Goal: Find specific page/section

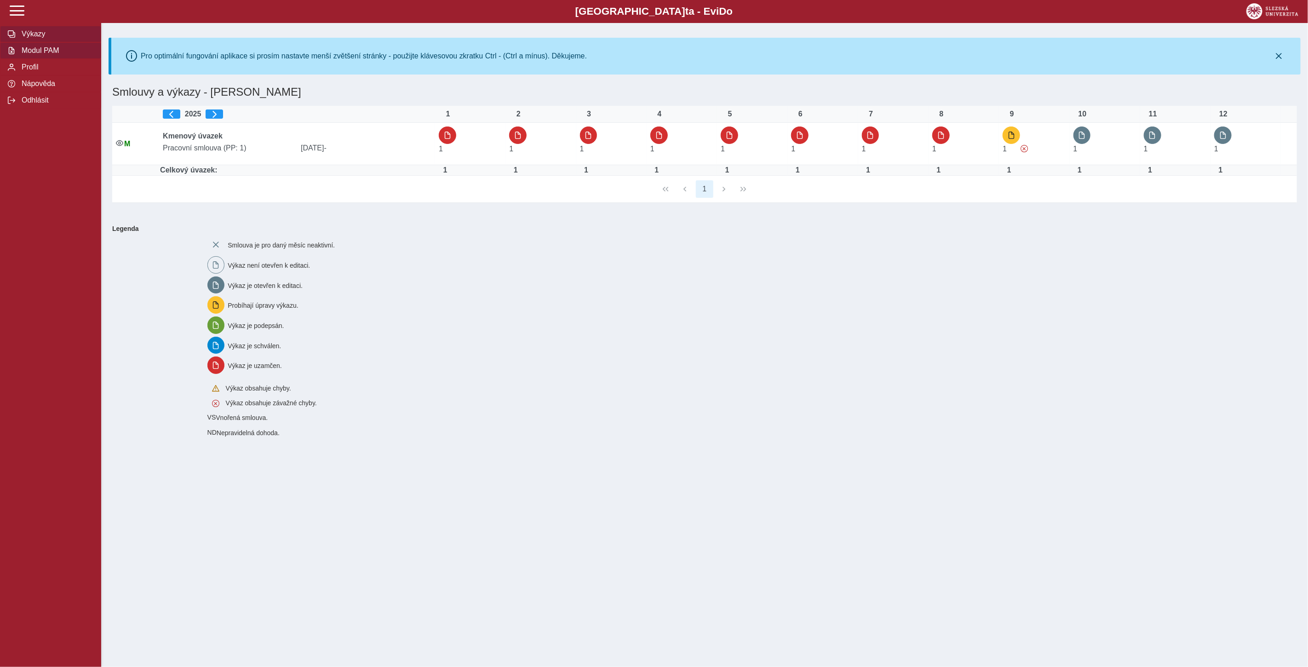
click at [48, 50] on span "Modul PAM" at bounding box center [56, 50] width 75 height 8
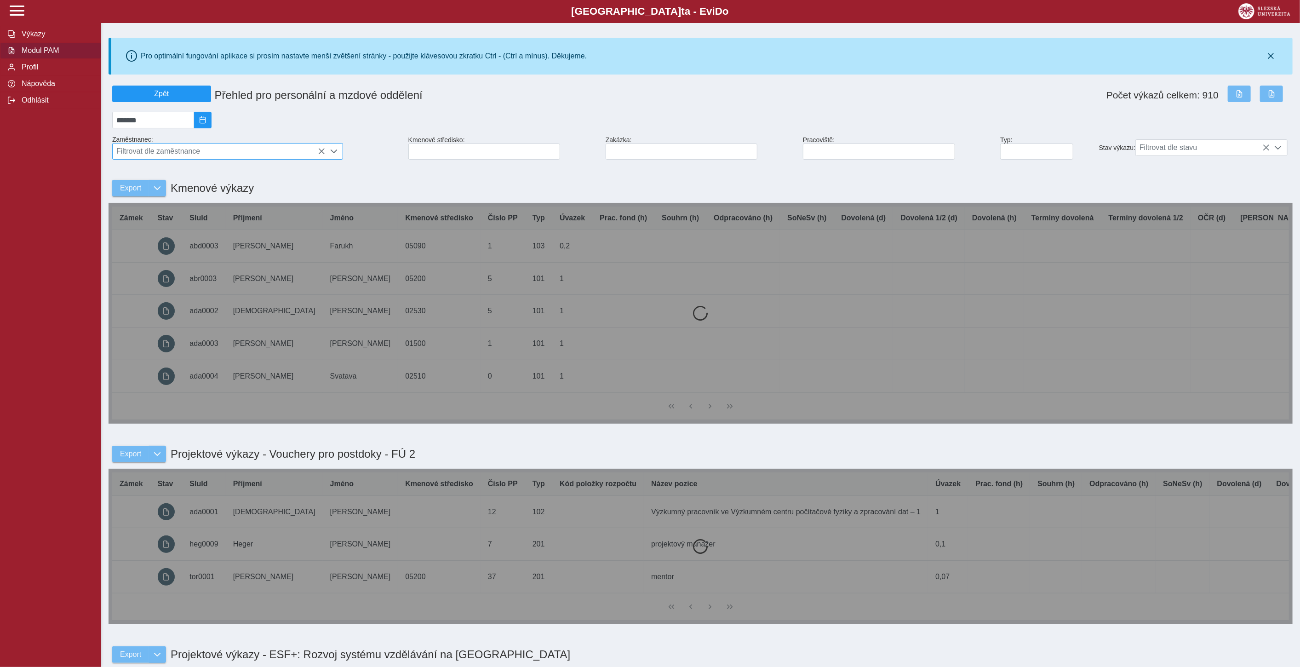
click at [182, 149] on span "Filtrovat dle zaměstnance" at bounding box center [219, 152] width 213 height 16
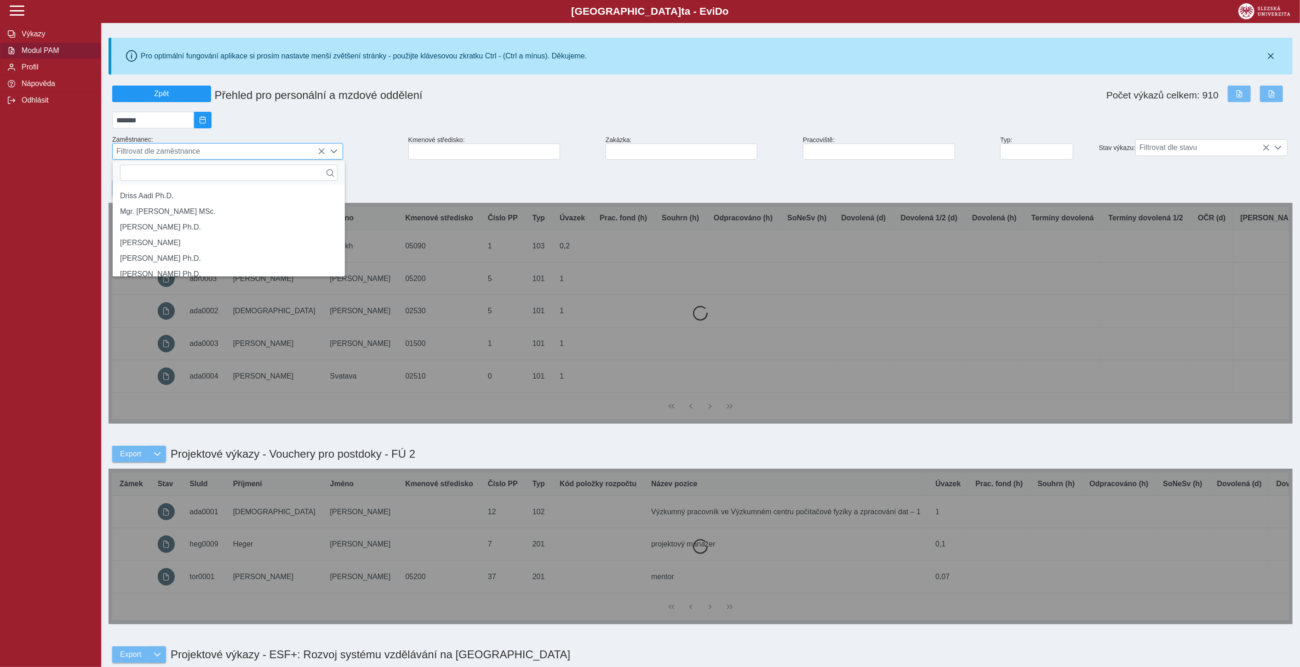
scroll to position [6, 39]
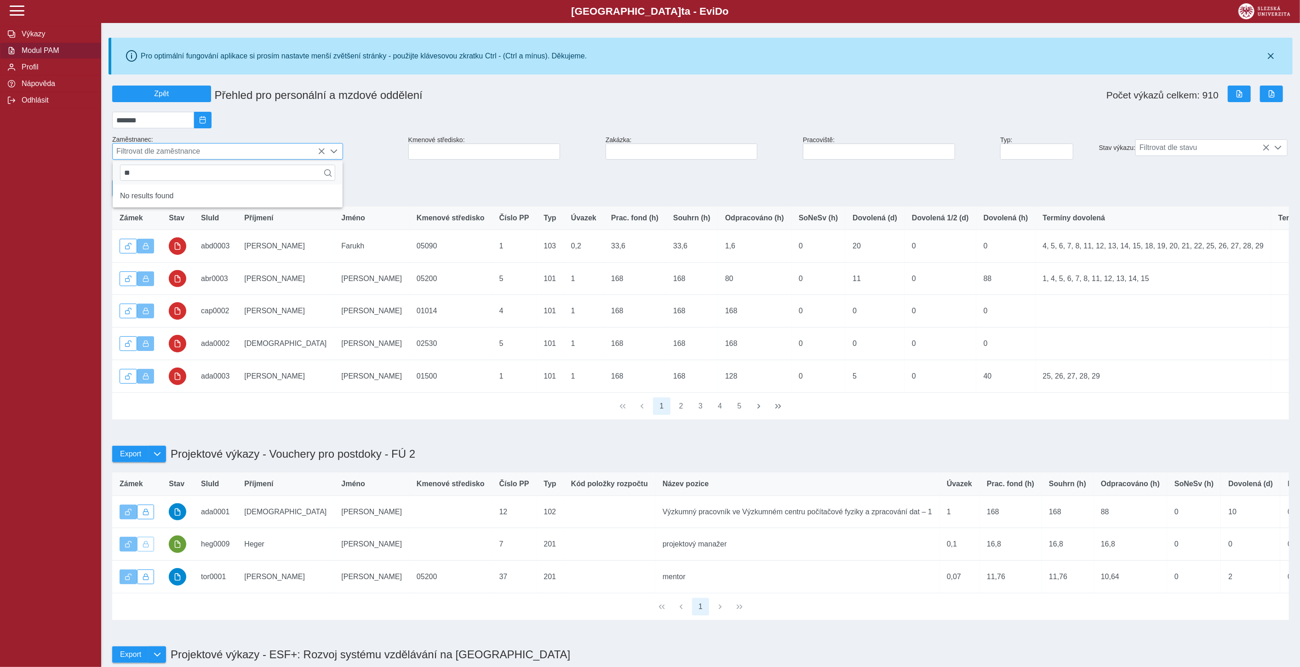
type input "*"
type input "*******"
click at [157, 197] on li "[PERSON_NAME] Ph.D." at bounding box center [228, 196] width 230 height 16
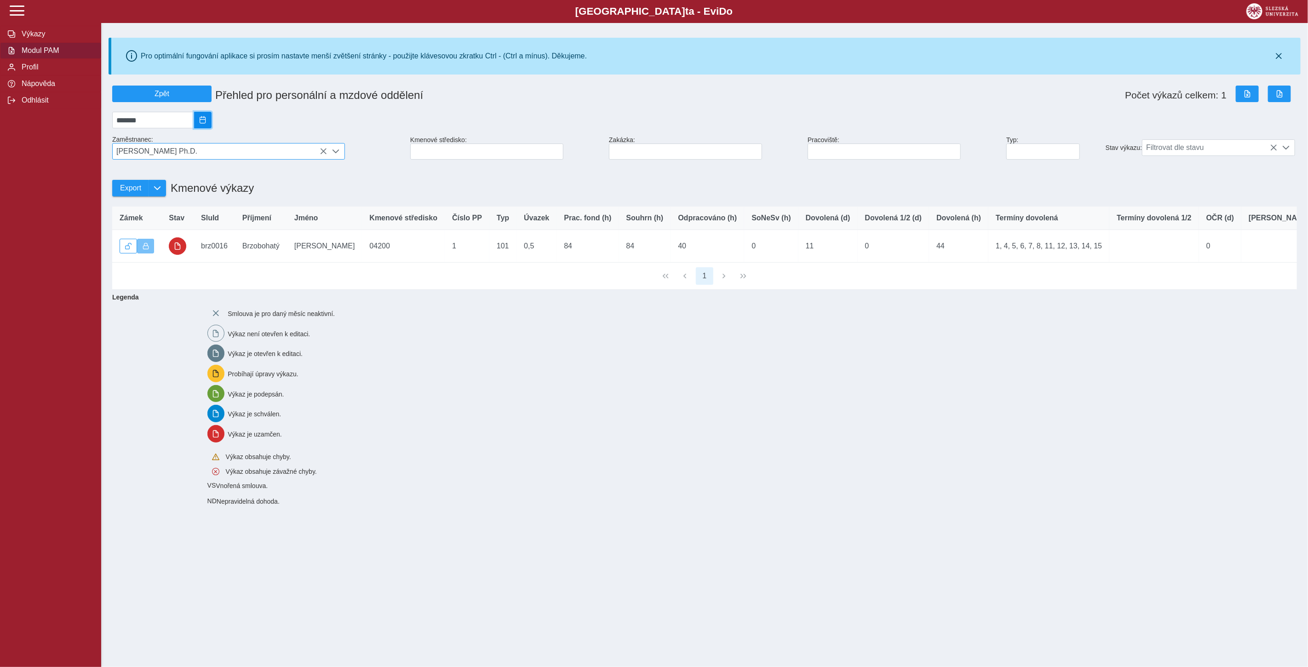
click at [207, 123] on span "2025/08" at bounding box center [202, 119] width 7 height 7
click at [198, 200] on span "Zář" at bounding box center [192, 199] width 31 height 16
type input "*******"
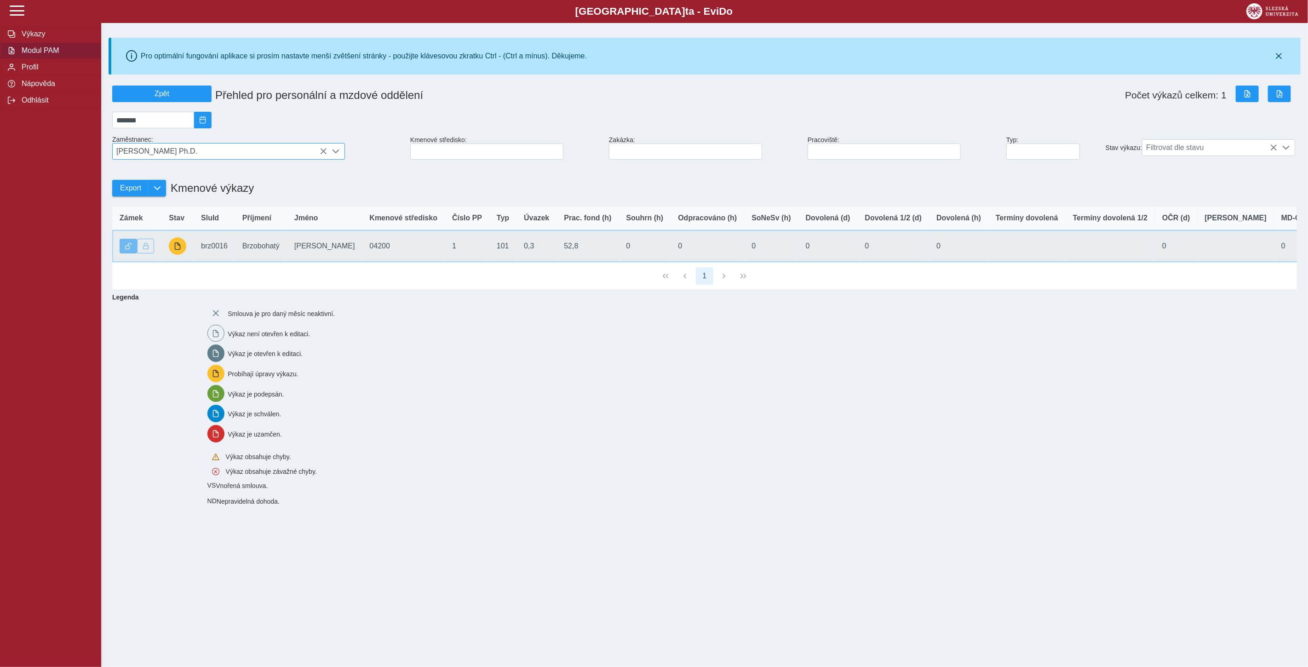
click at [264, 250] on td "Příjmení Brzobohatý" at bounding box center [261, 246] width 52 height 33
click at [181, 248] on button "button" at bounding box center [177, 245] width 17 height 17
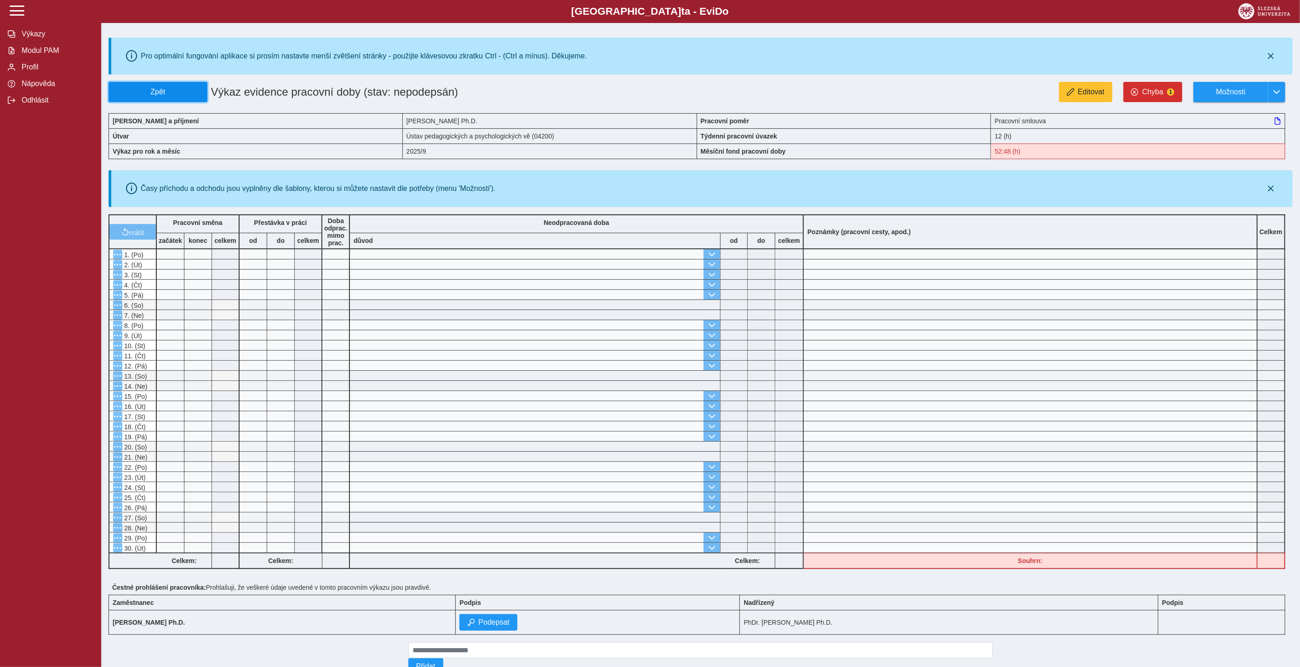
click at [186, 97] on button "Zpět" at bounding box center [158, 92] width 99 height 20
